Goal: Task Accomplishment & Management: Use online tool/utility

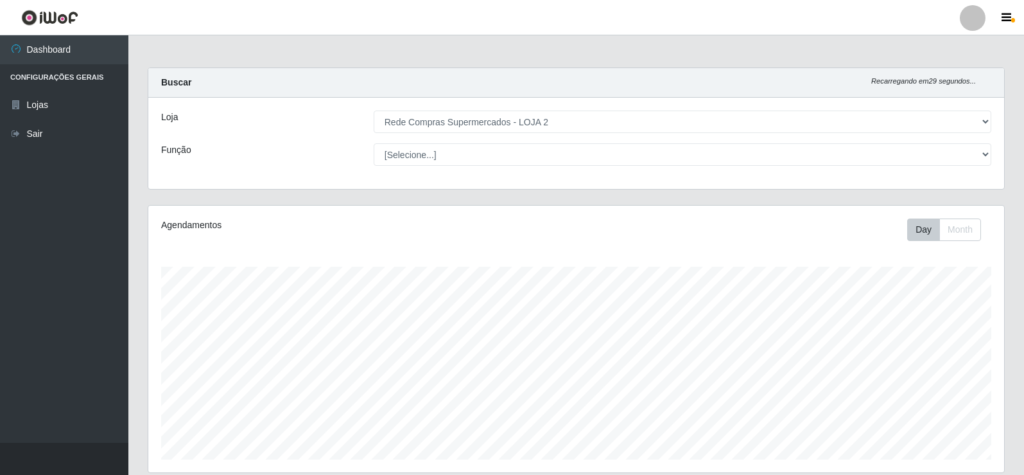
select select "161"
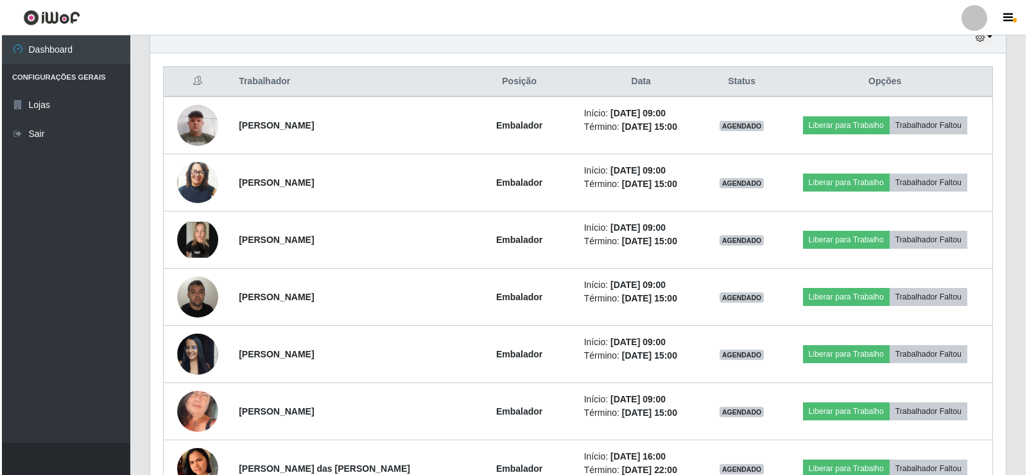
scroll to position [472, 0]
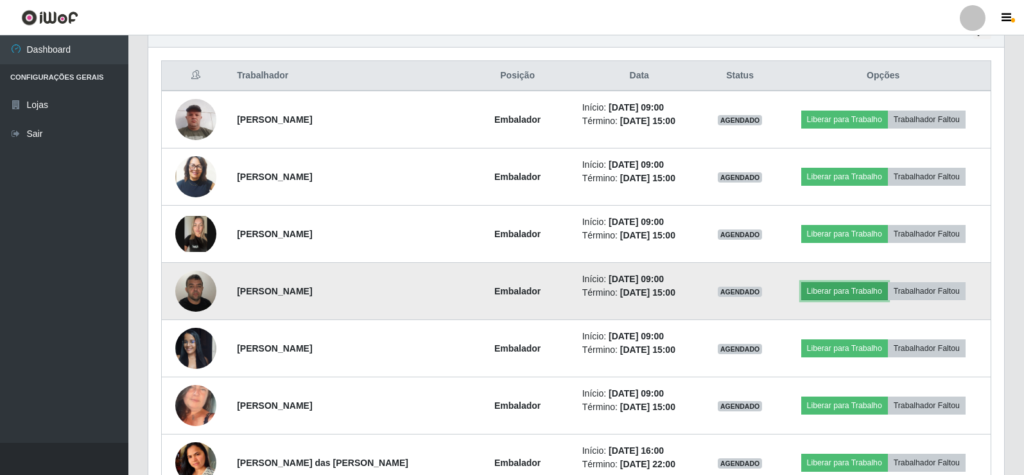
click at [825, 293] on button "Liberar para Trabalho" at bounding box center [844, 291] width 87 height 18
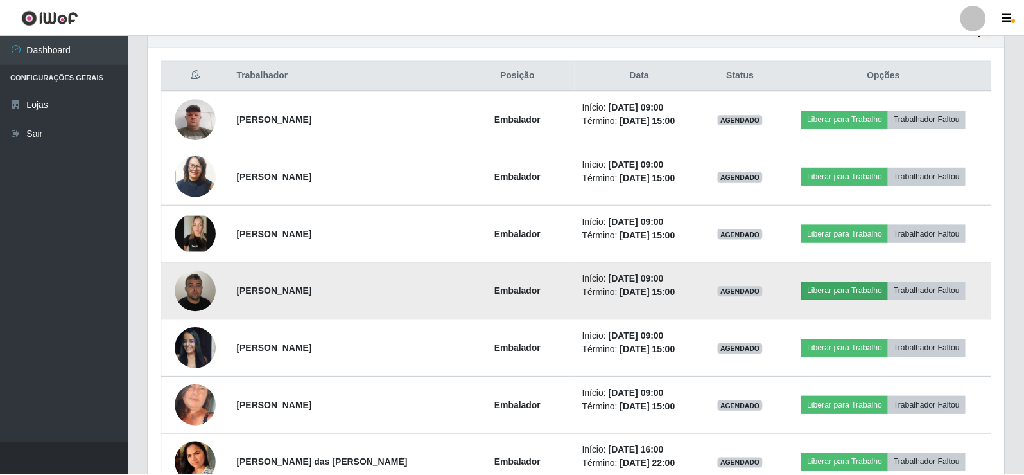
scroll to position [266, 850]
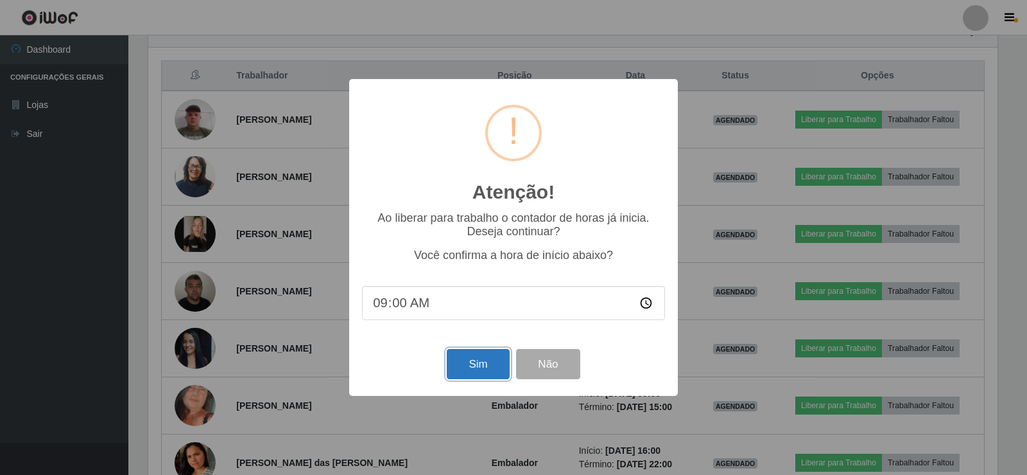
click at [483, 367] on button "Sim" at bounding box center [478, 364] width 62 height 30
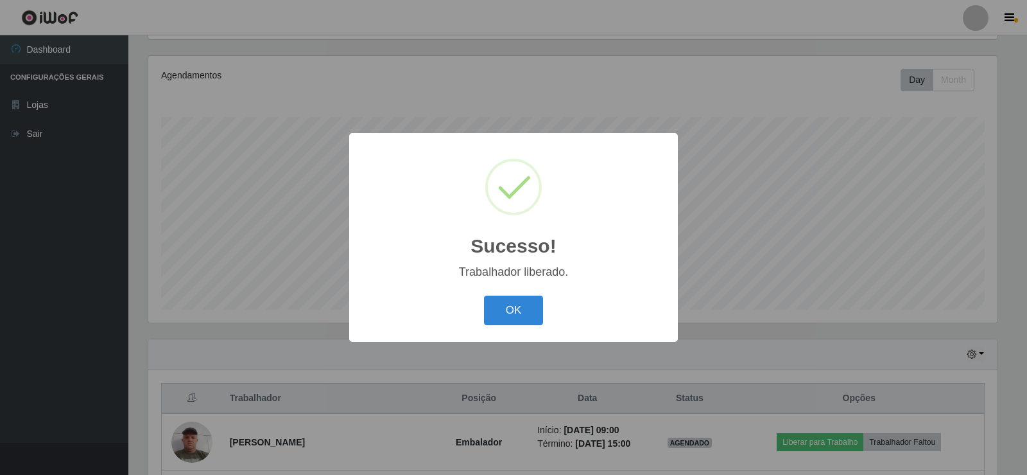
click at [584, 293] on div "OK Cancel" at bounding box center [513, 310] width 303 height 37
click at [550, 307] on div "OK Cancel" at bounding box center [513, 310] width 303 height 37
click at [532, 310] on button "OK" at bounding box center [514, 310] width 60 height 30
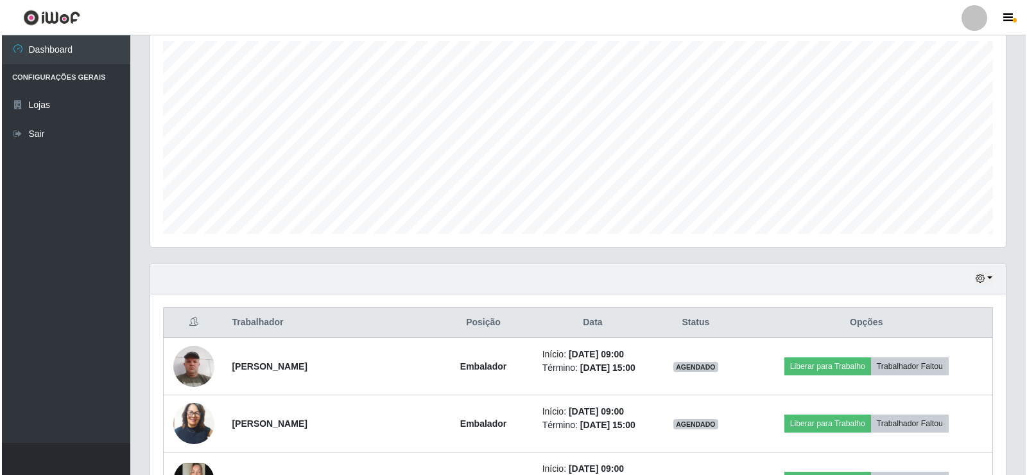
scroll to position [535, 0]
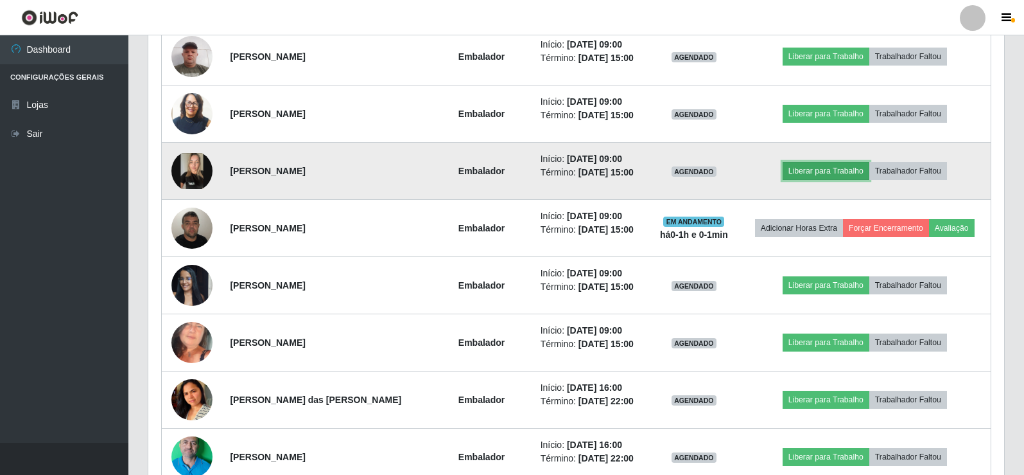
click at [827, 173] on button "Liberar para Trabalho" at bounding box center [826, 171] width 87 height 18
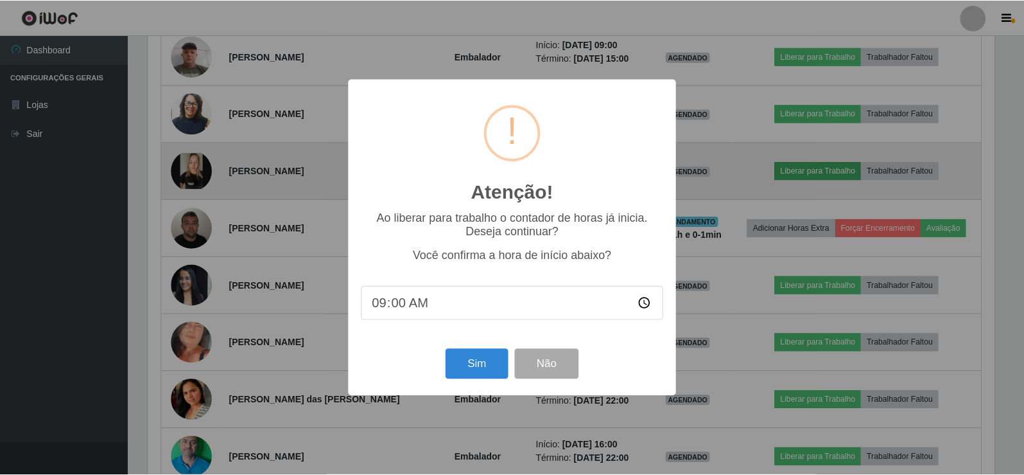
scroll to position [266, 850]
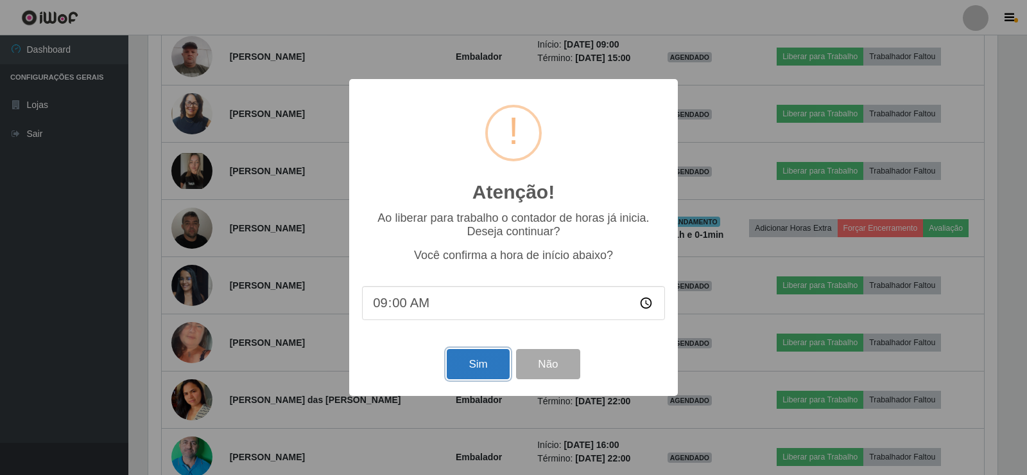
click at [460, 358] on button "Sim" at bounding box center [478, 364] width 62 height 30
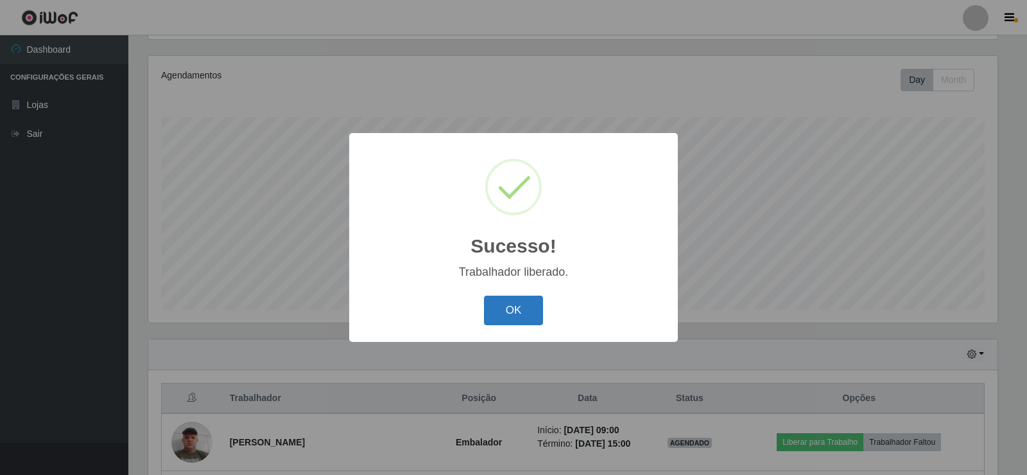
click at [526, 304] on button "OK" at bounding box center [514, 310] width 60 height 30
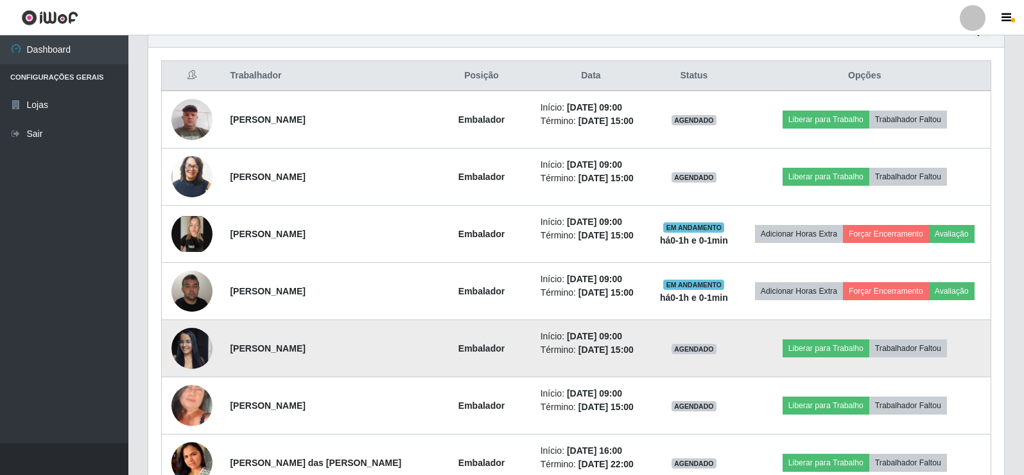
scroll to position [535, 0]
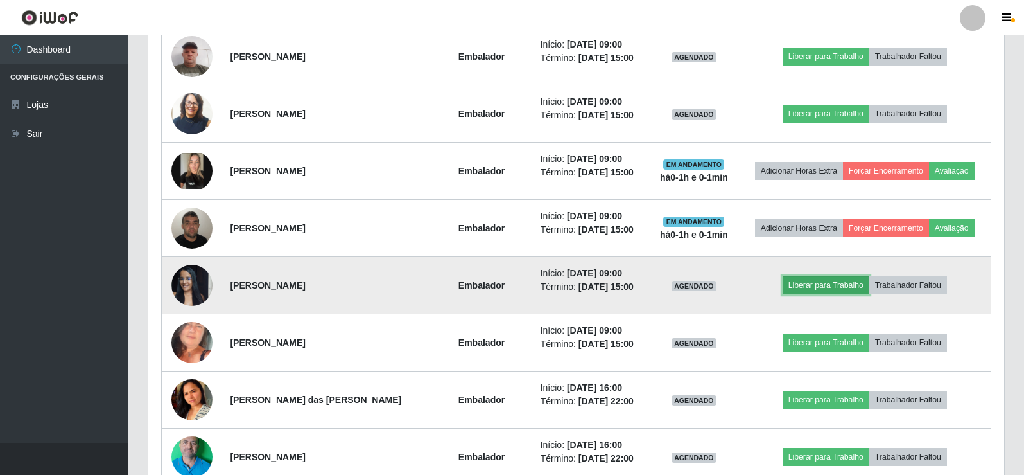
click at [838, 284] on button "Liberar para Trabalho" at bounding box center [826, 285] width 87 height 18
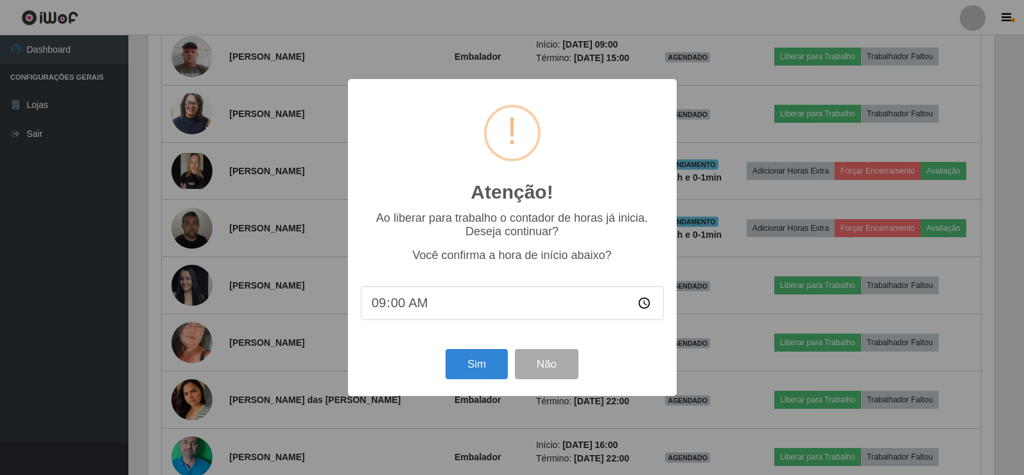
scroll to position [266, 850]
click at [486, 362] on button "Sim" at bounding box center [478, 364] width 62 height 30
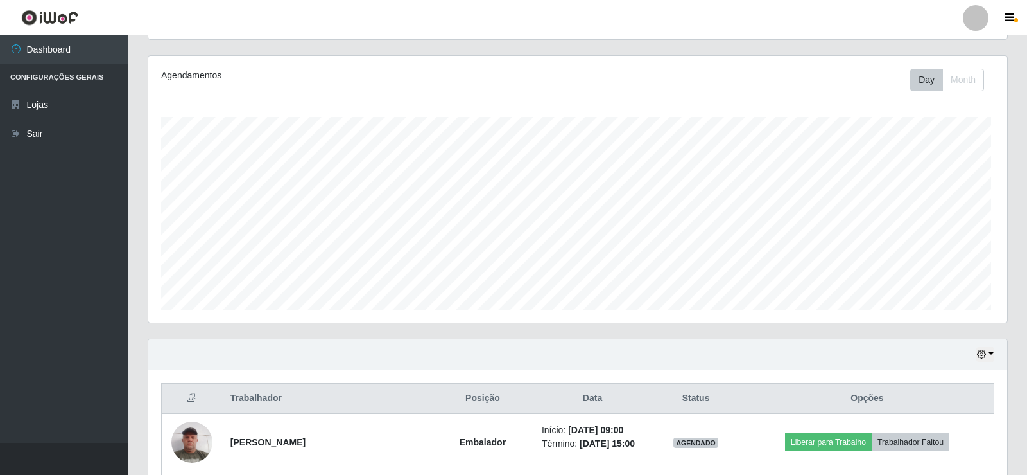
scroll to position [0, 0]
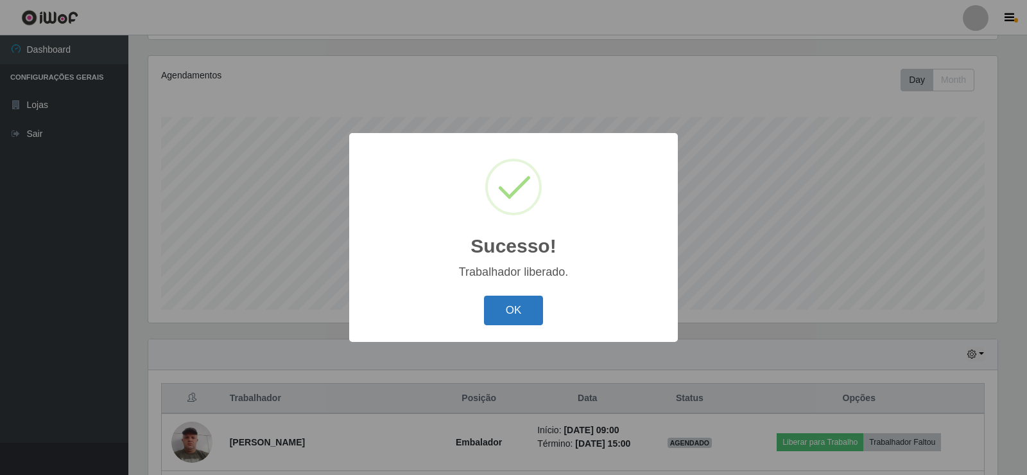
click at [537, 306] on button "OK" at bounding box center [514, 310] width 60 height 30
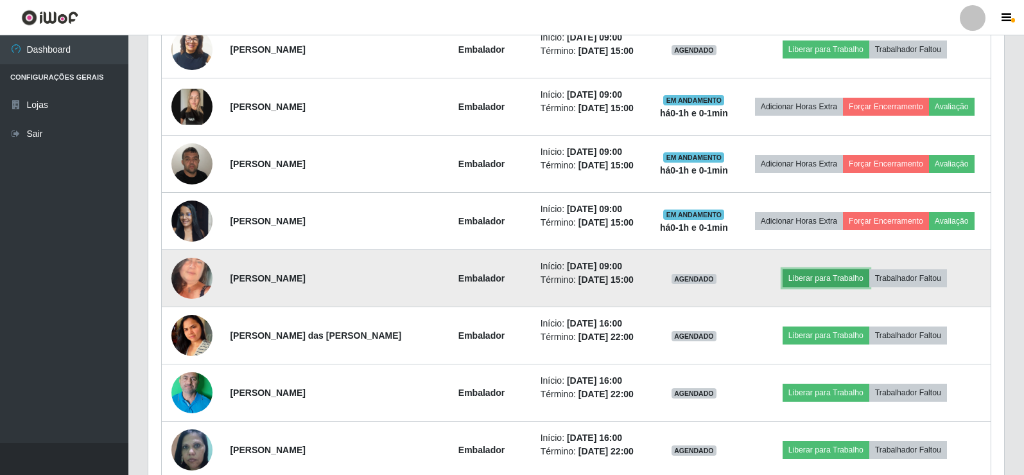
click at [828, 277] on button "Liberar para Trabalho" at bounding box center [826, 278] width 87 height 18
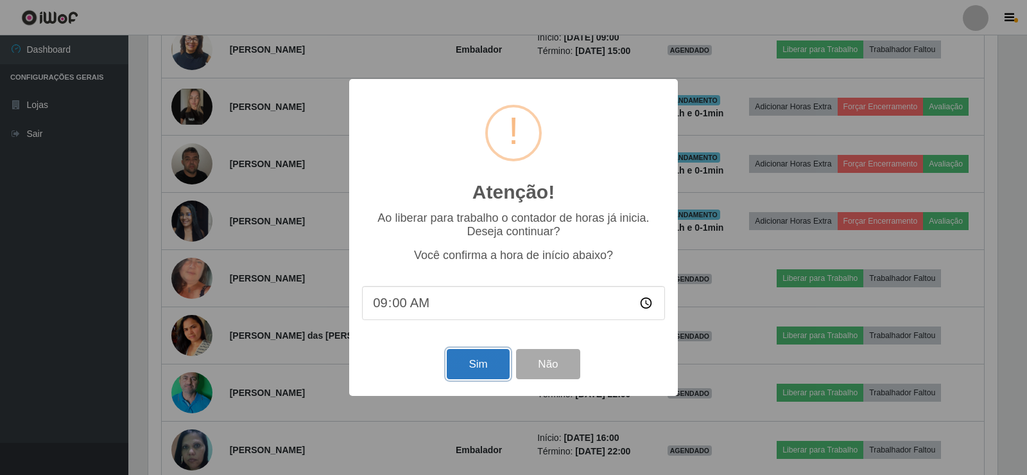
click at [476, 362] on button "Sim" at bounding box center [478, 364] width 62 height 30
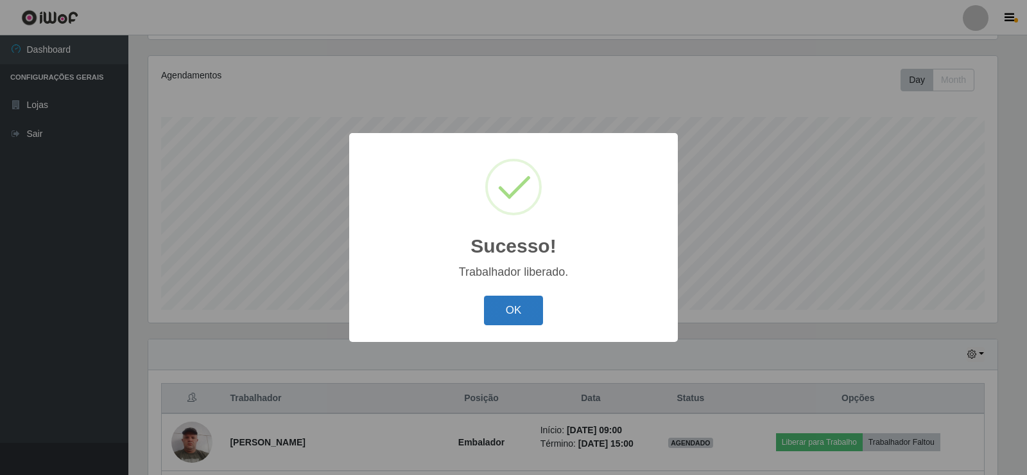
click at [502, 310] on button "OK" at bounding box center [514, 310] width 60 height 30
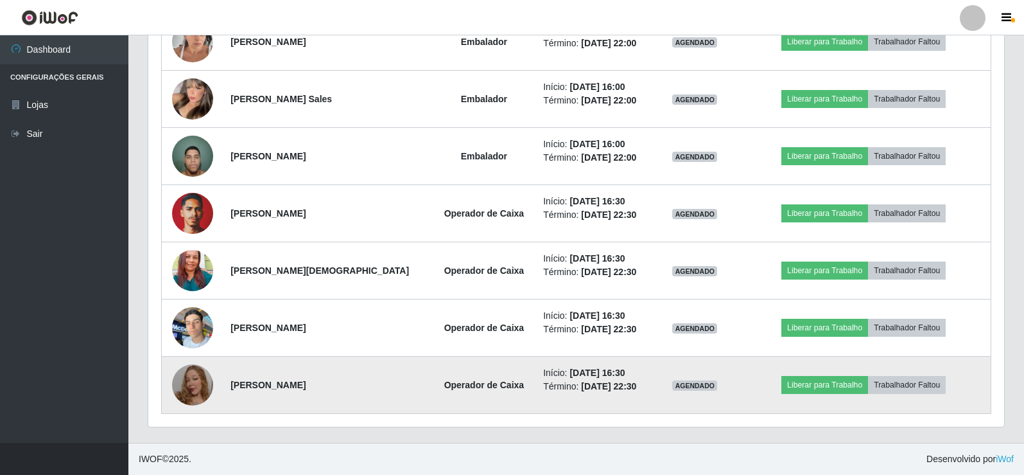
click at [198, 388] on img at bounding box center [192, 384] width 41 height 73
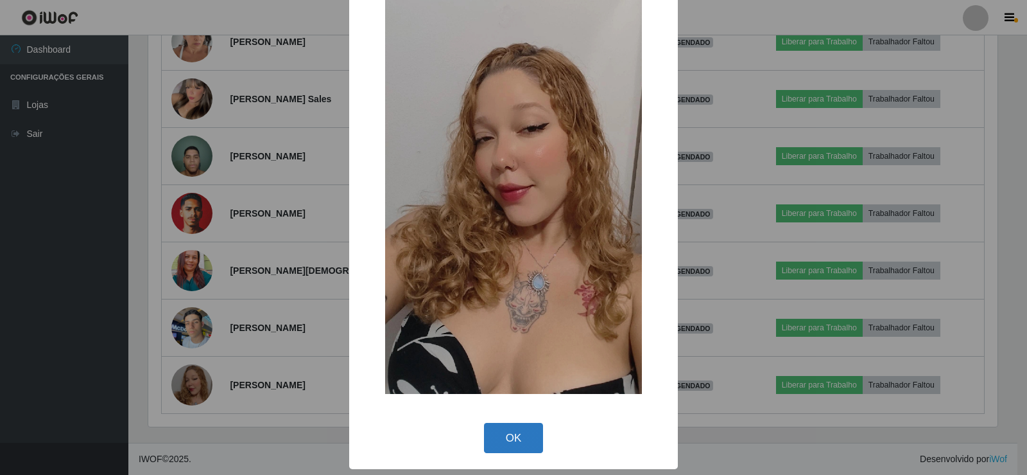
click at [507, 433] on button "OK" at bounding box center [514, 438] width 60 height 30
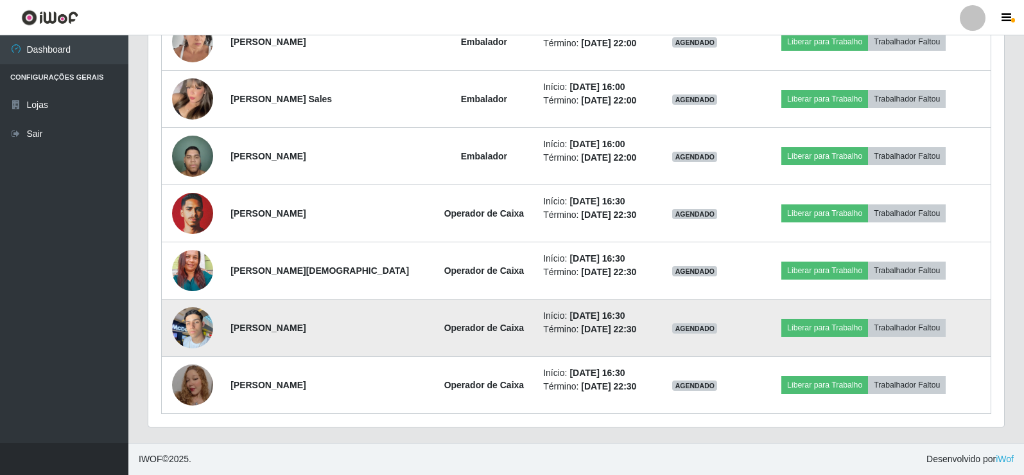
click at [186, 325] on img at bounding box center [192, 327] width 41 height 55
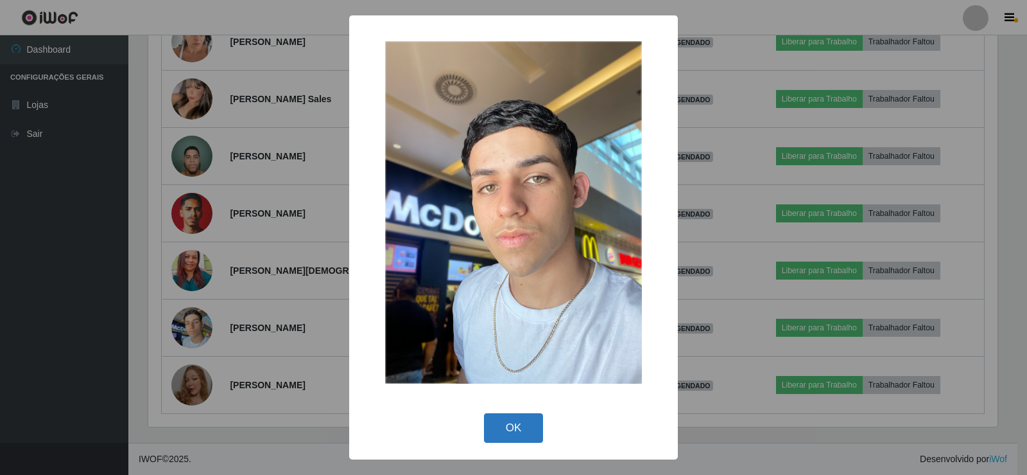
click at [514, 425] on button "OK" at bounding box center [514, 428] width 60 height 30
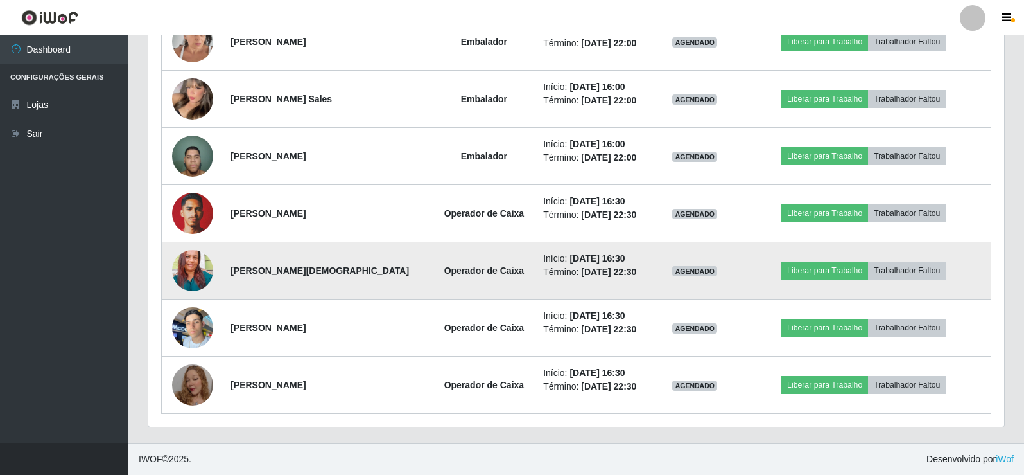
click at [188, 269] on img at bounding box center [192, 270] width 41 height 55
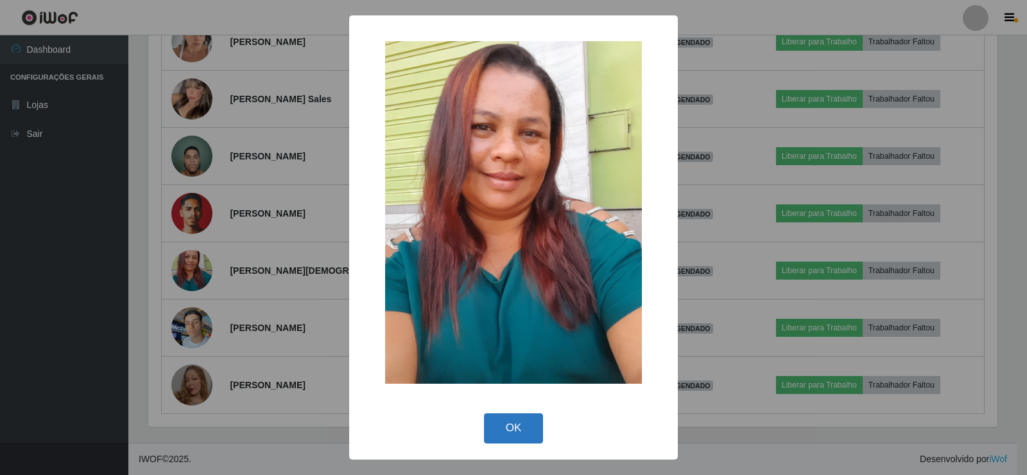
click at [513, 424] on button "OK" at bounding box center [514, 428] width 60 height 30
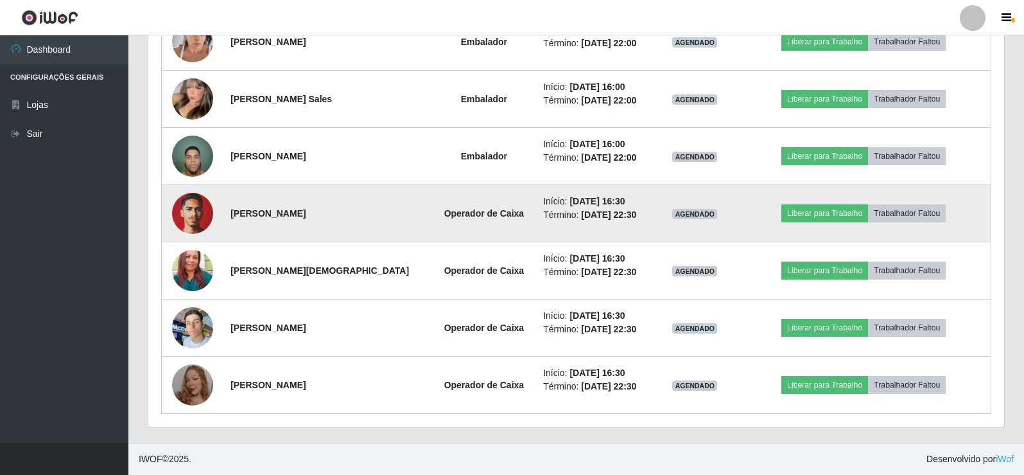
click at [177, 211] on img at bounding box center [192, 213] width 41 height 55
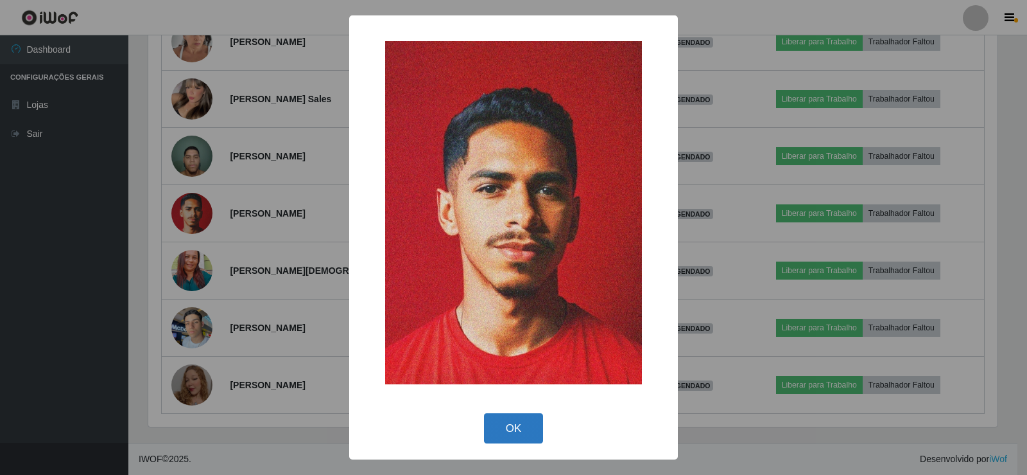
click at [505, 418] on button "OK" at bounding box center [514, 428] width 60 height 30
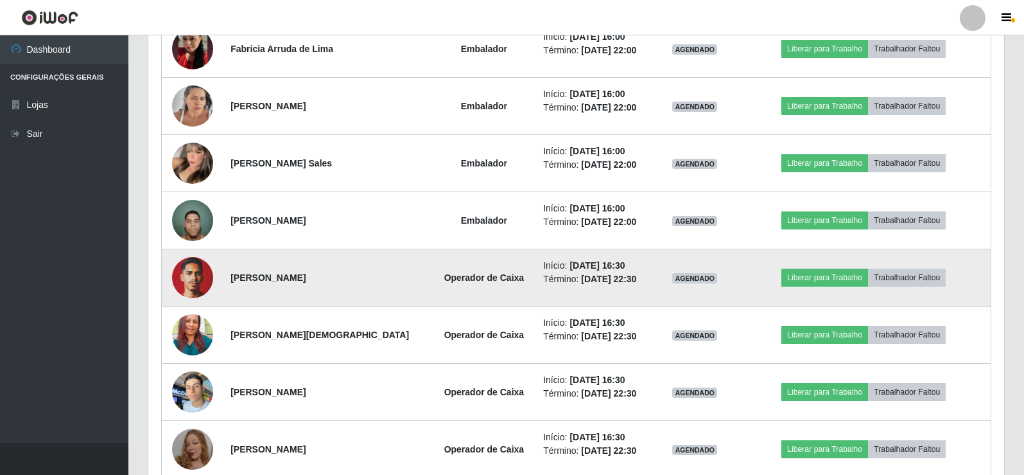
click at [211, 278] on img at bounding box center [192, 277] width 41 height 55
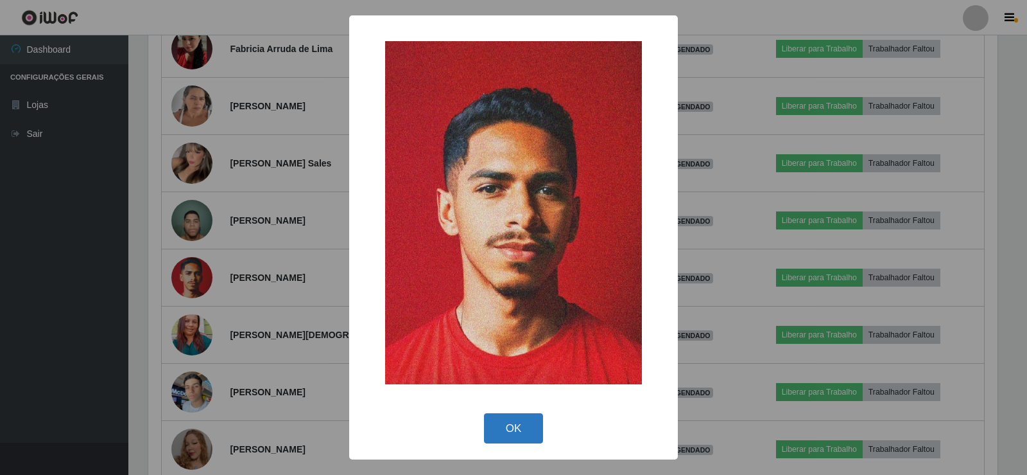
click at [518, 428] on button "OK" at bounding box center [514, 428] width 60 height 30
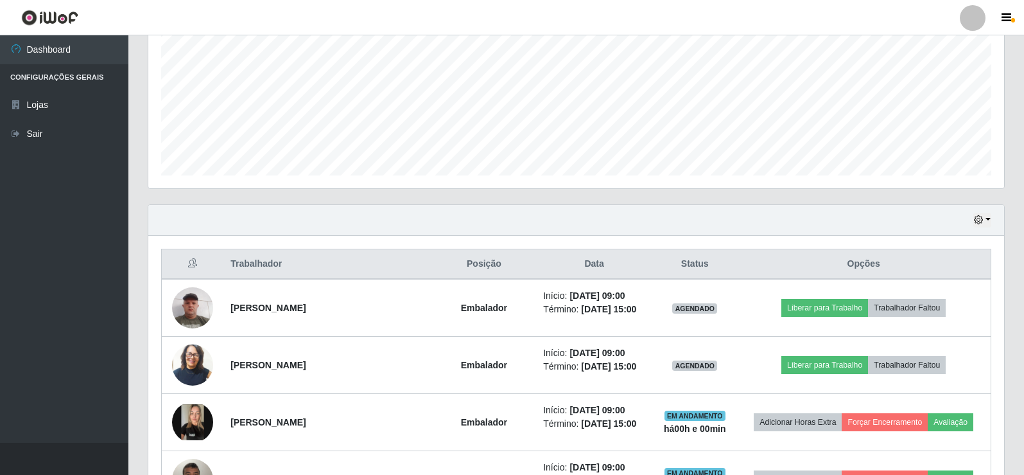
scroll to position [279, 0]
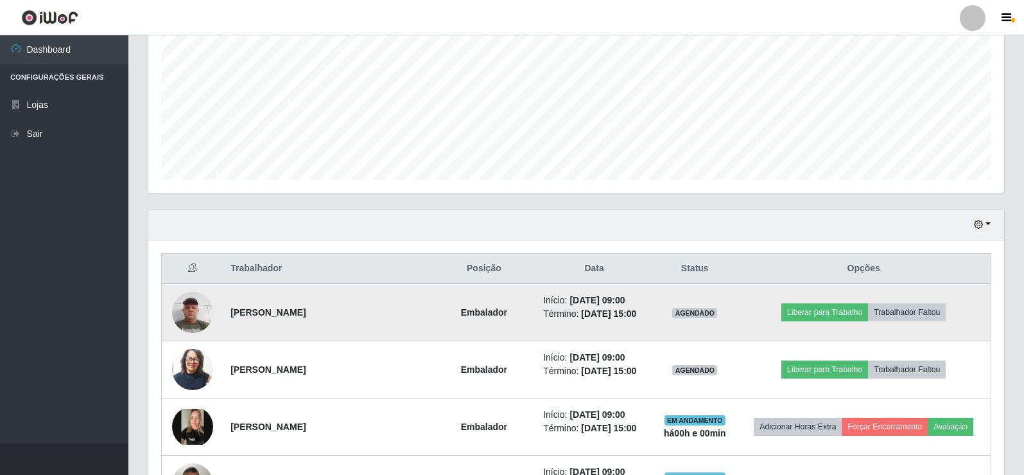
click at [817, 299] on td "Liberar para Trabalho Trabalhador Faltou" at bounding box center [864, 312] width 254 height 58
click at [816, 308] on button "Liberar para Trabalho" at bounding box center [824, 312] width 87 height 18
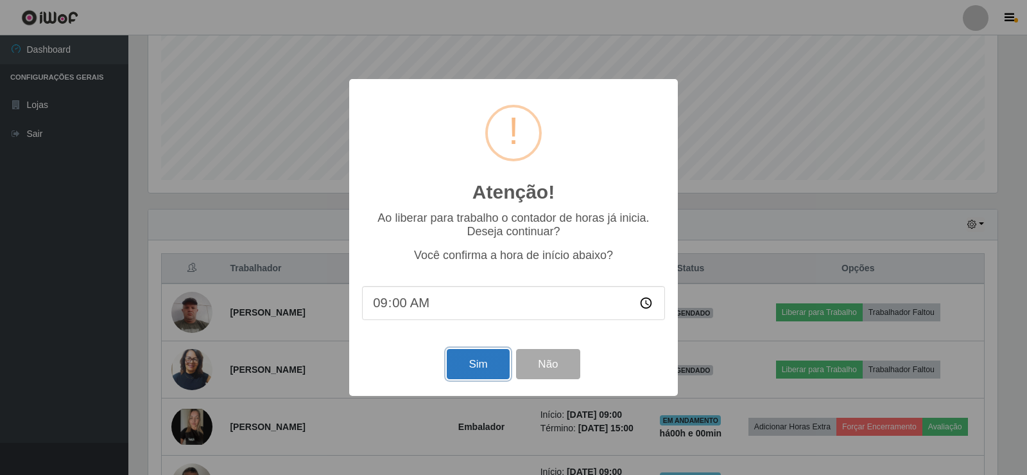
click at [492, 378] on button "Sim" at bounding box center [478, 364] width 62 height 30
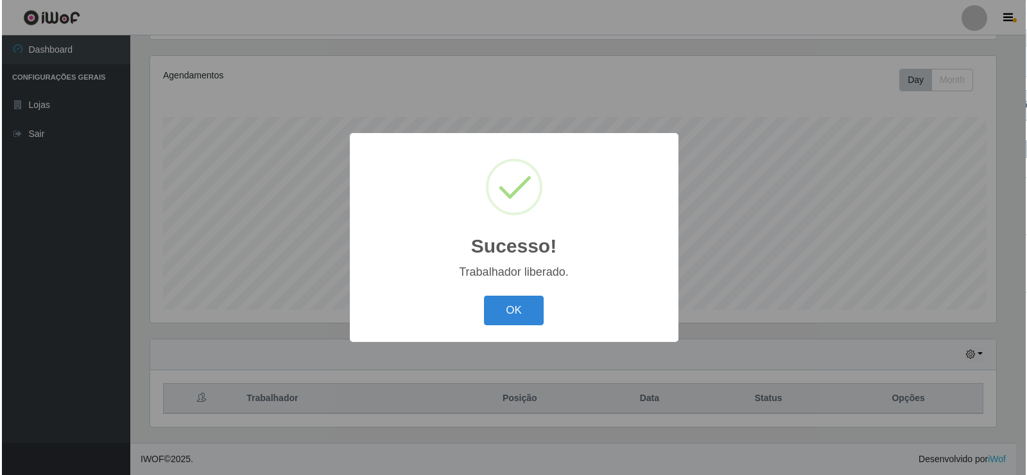
scroll to position [641870, 641287]
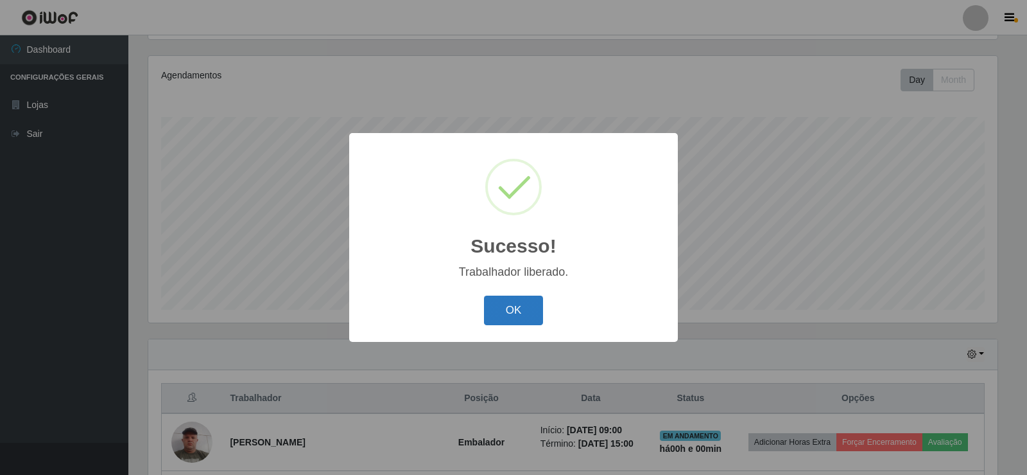
click at [525, 307] on button "OK" at bounding box center [514, 310] width 60 height 30
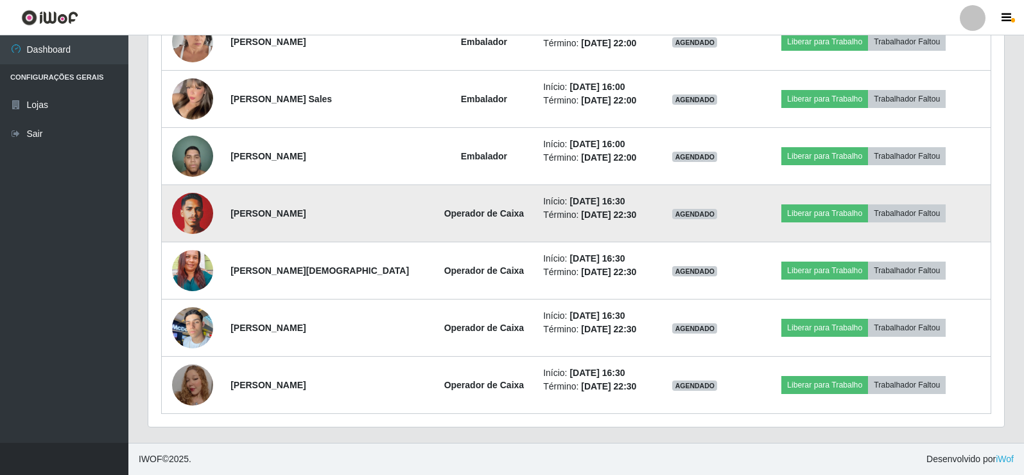
click at [191, 214] on img at bounding box center [192, 213] width 41 height 55
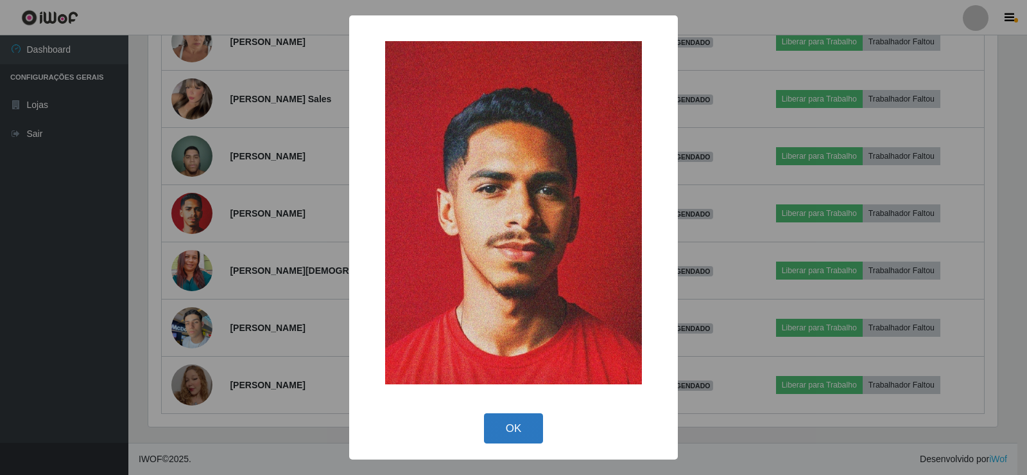
click at [503, 424] on button "OK" at bounding box center [514, 428] width 60 height 30
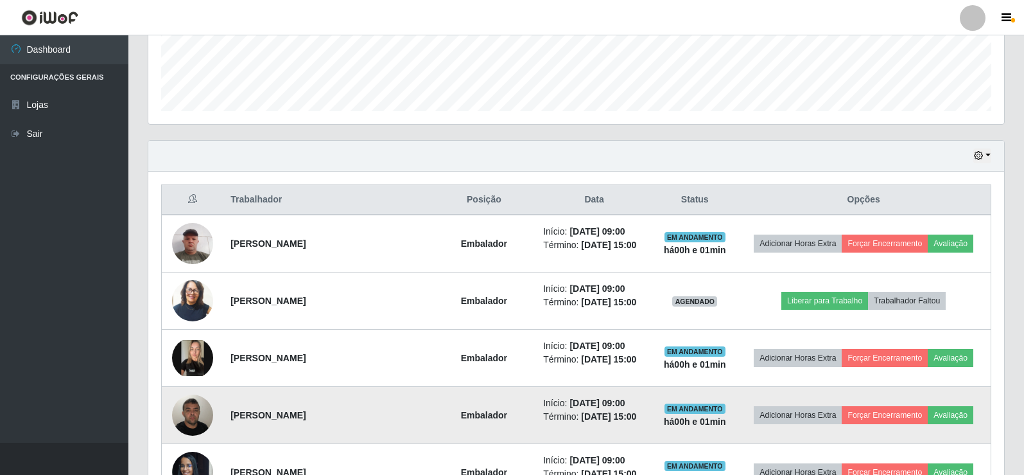
scroll to position [344, 0]
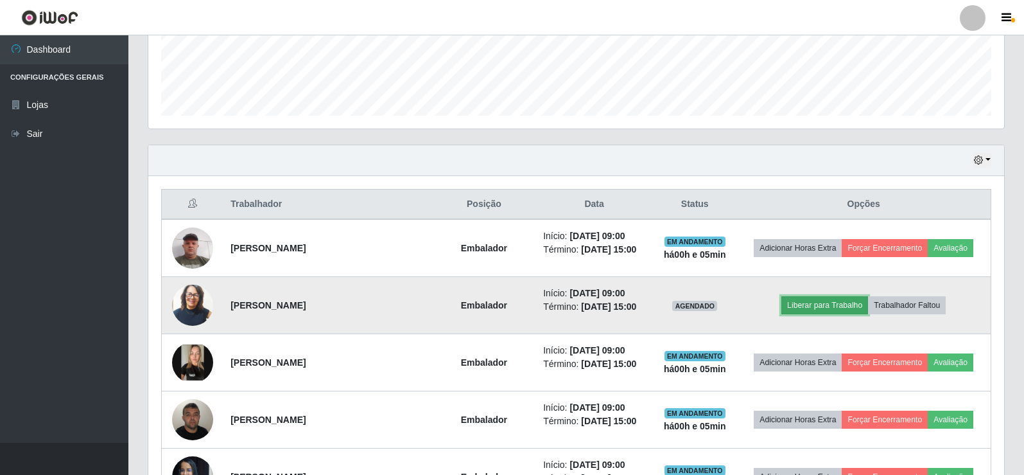
click at [828, 308] on button "Liberar para Trabalho" at bounding box center [824, 305] width 87 height 18
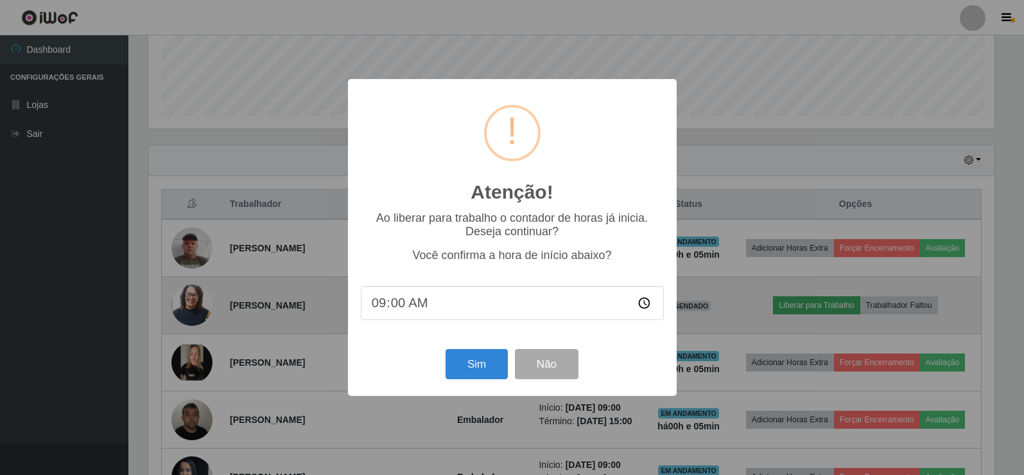
scroll to position [266, 850]
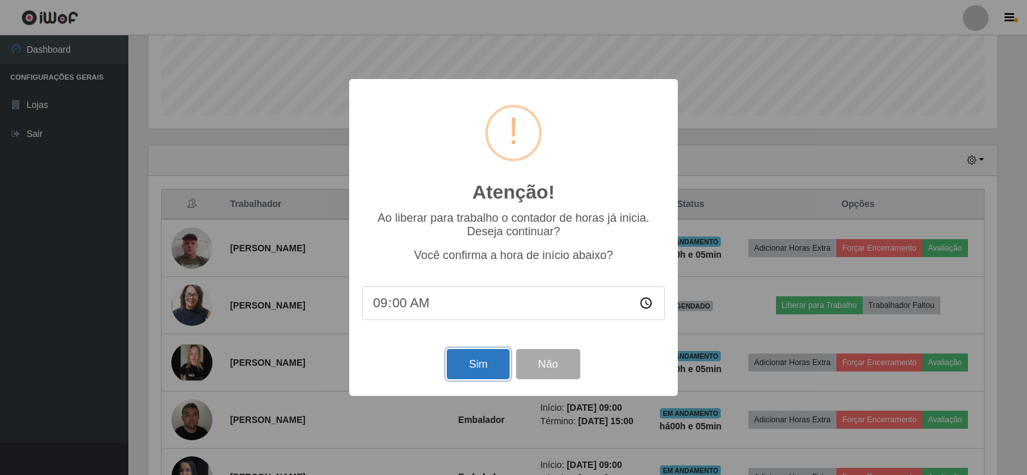
click at [481, 360] on button "Sim" at bounding box center [478, 364] width 62 height 30
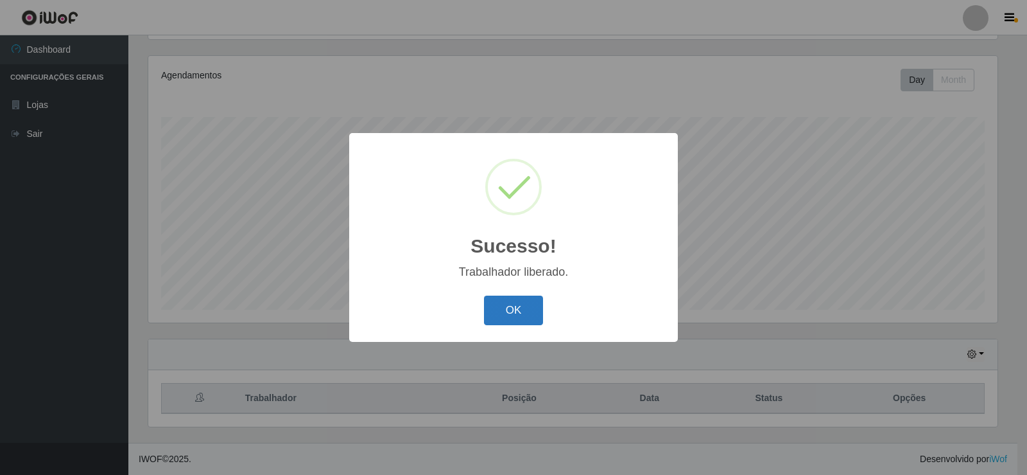
click at [519, 315] on button "OK" at bounding box center [514, 310] width 60 height 30
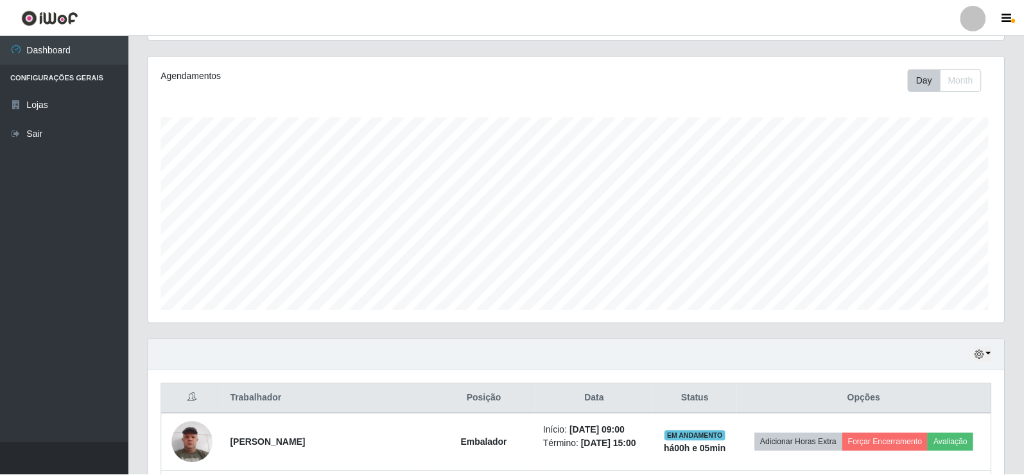
scroll to position [266, 856]
